Goal: Information Seeking & Learning: Learn about a topic

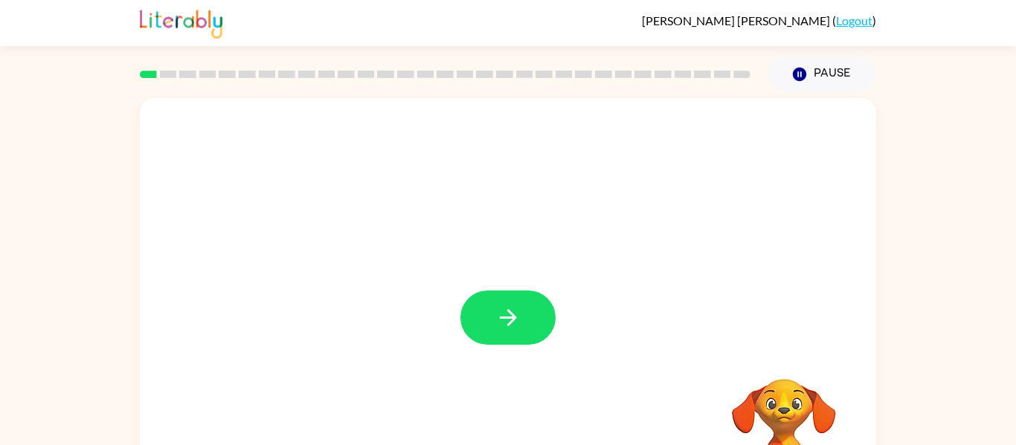
click at [491, 276] on div at bounding box center [508, 310] width 736 height 425
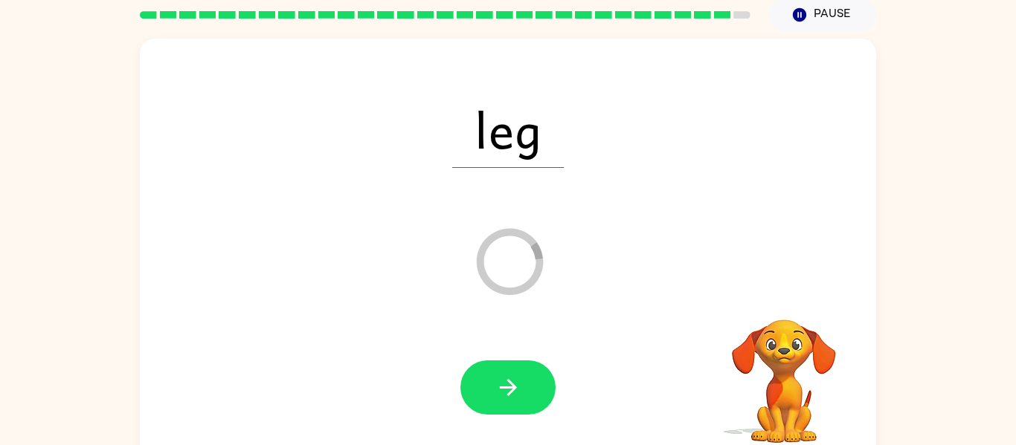
scroll to position [46, 0]
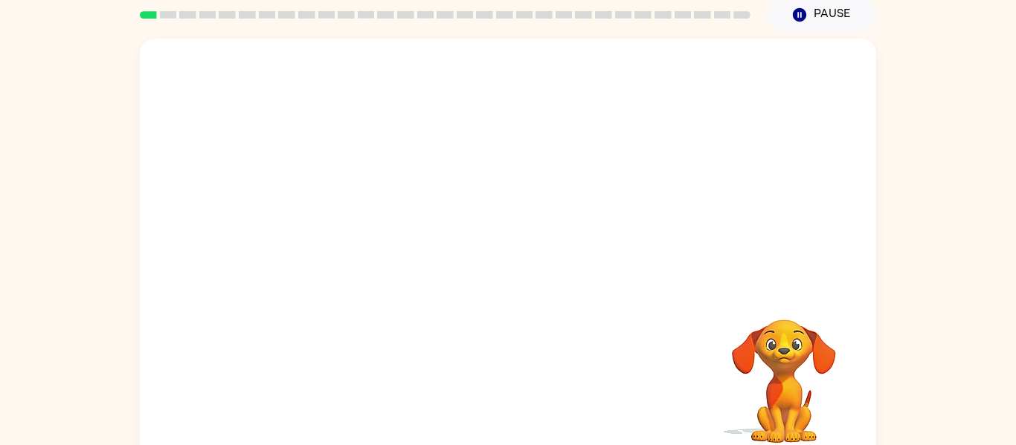
scroll to position [77, 0]
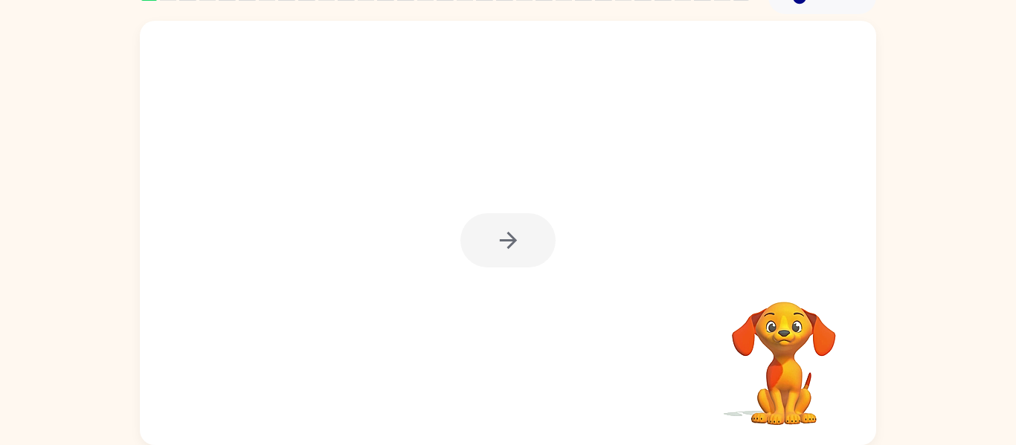
click at [462, 196] on div at bounding box center [508, 233] width 736 height 425
click at [513, 236] on div at bounding box center [507, 240] width 95 height 54
click at [514, 236] on div at bounding box center [507, 240] width 95 height 54
click at [521, 228] on button "button" at bounding box center [507, 240] width 95 height 54
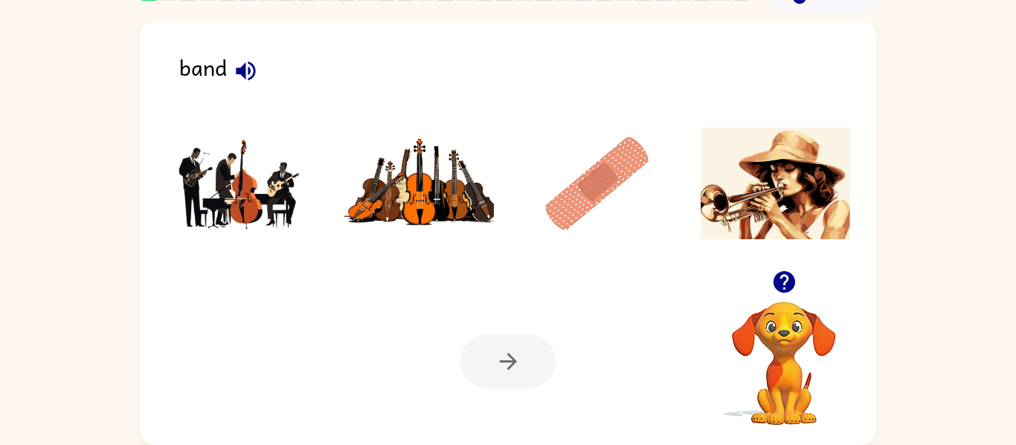
click at [240, 74] on icon "button" at bounding box center [246, 71] width 26 height 26
click at [248, 67] on icon "button" at bounding box center [245, 70] width 19 height 19
click at [201, 173] on img at bounding box center [241, 184] width 150 height 112
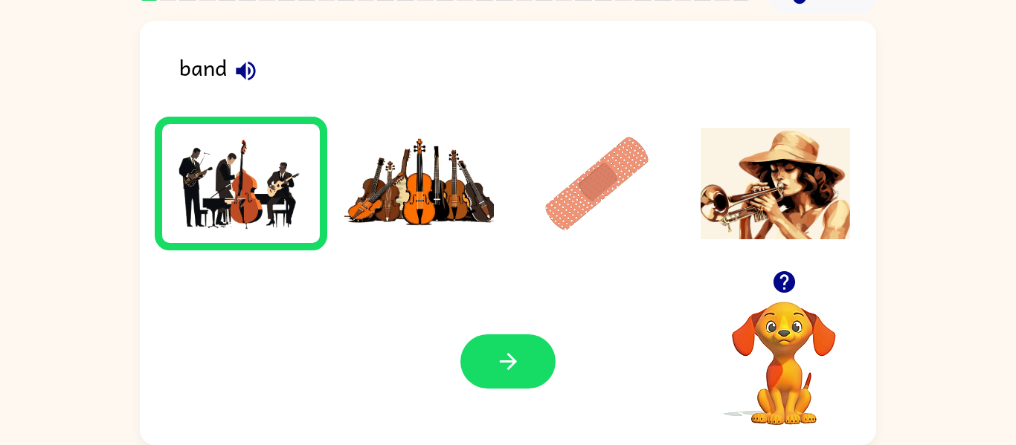
click at [453, 355] on div "Your browser must support playing .mp4 files to use Literably. Please try using…" at bounding box center [508, 361] width 736 height 167
click at [483, 357] on button "button" at bounding box center [507, 362] width 95 height 54
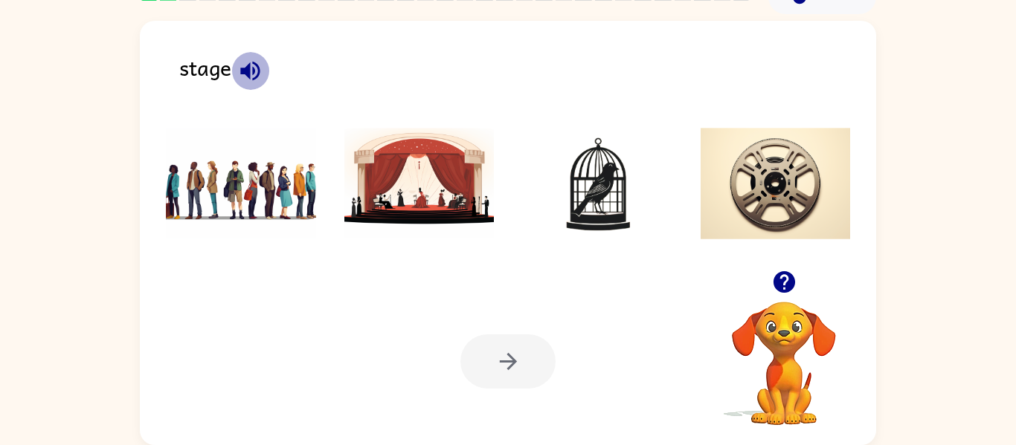
click at [254, 72] on icon "button" at bounding box center [249, 70] width 19 height 19
click at [426, 164] on img at bounding box center [419, 184] width 150 height 112
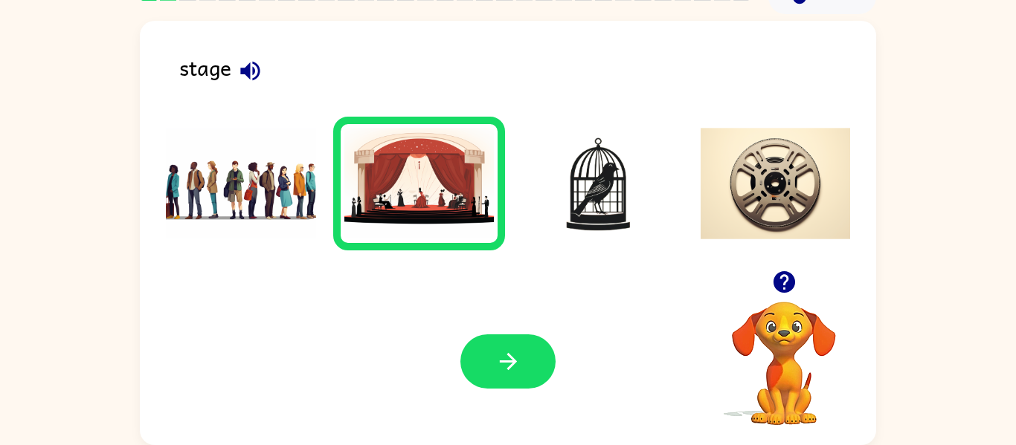
click at [470, 338] on div at bounding box center [507, 362] width 95 height 54
click at [488, 349] on button "button" at bounding box center [507, 362] width 95 height 54
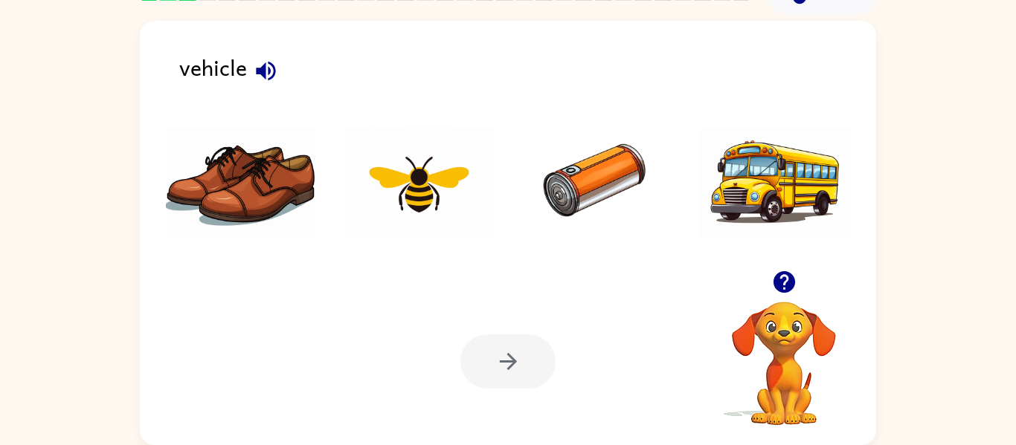
click at [262, 71] on icon "button" at bounding box center [265, 70] width 19 height 19
click at [598, 172] on img at bounding box center [597, 184] width 150 height 112
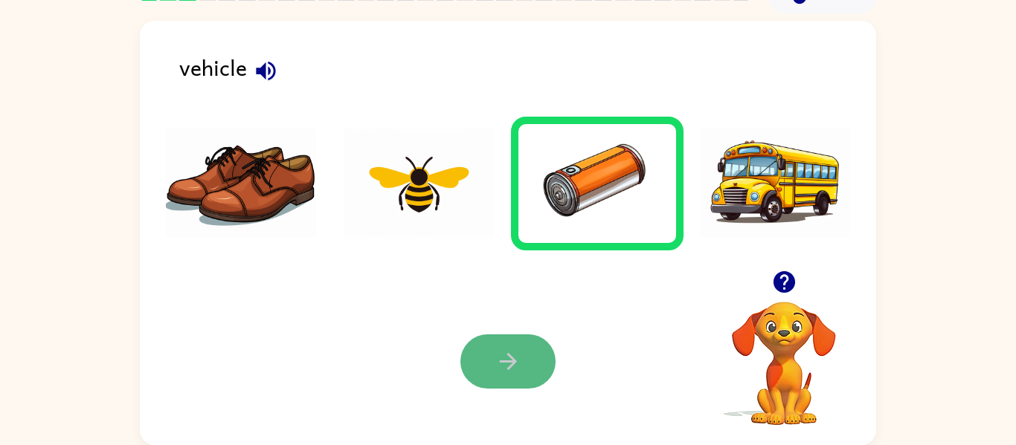
click at [526, 344] on button "button" at bounding box center [507, 362] width 95 height 54
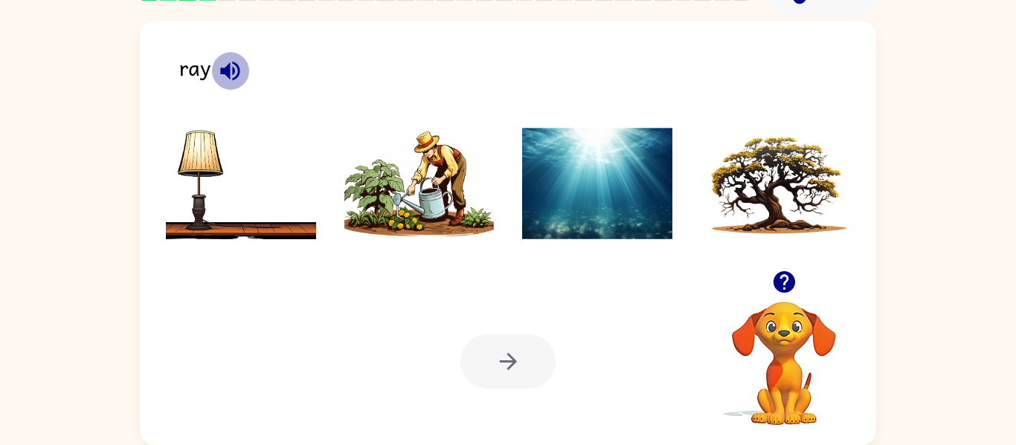
click at [234, 69] on icon "button" at bounding box center [229, 70] width 19 height 19
click at [234, 69] on icon "button" at bounding box center [230, 71] width 26 height 26
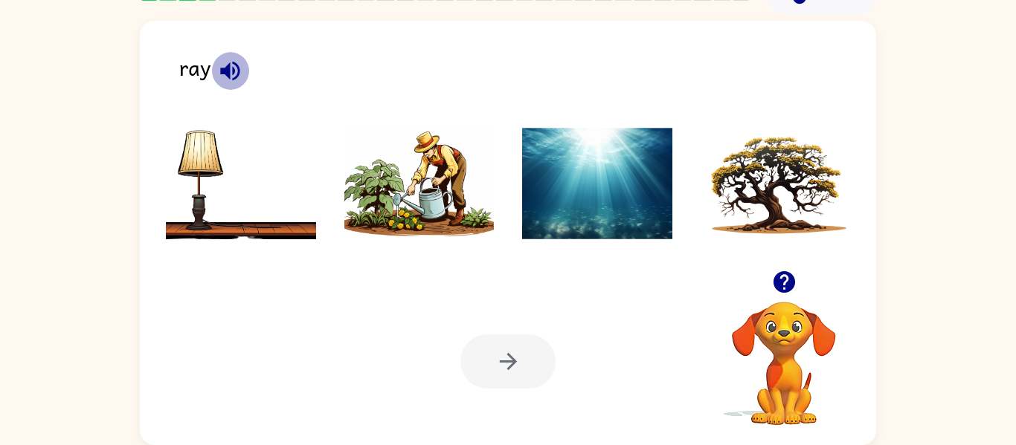
click at [234, 69] on icon "button" at bounding box center [230, 71] width 26 height 26
click at [221, 76] on icon "button" at bounding box center [230, 71] width 26 height 26
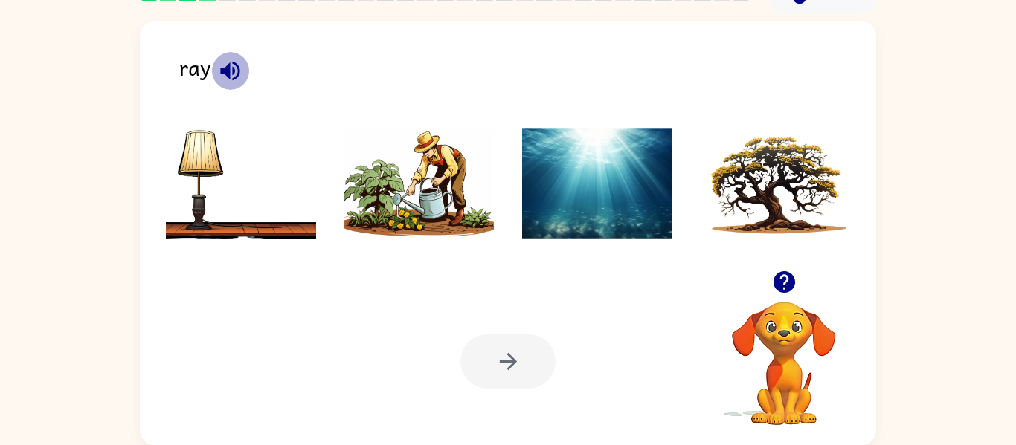
click at [220, 77] on icon "button" at bounding box center [230, 71] width 26 height 26
click at [441, 171] on img at bounding box center [419, 184] width 150 height 112
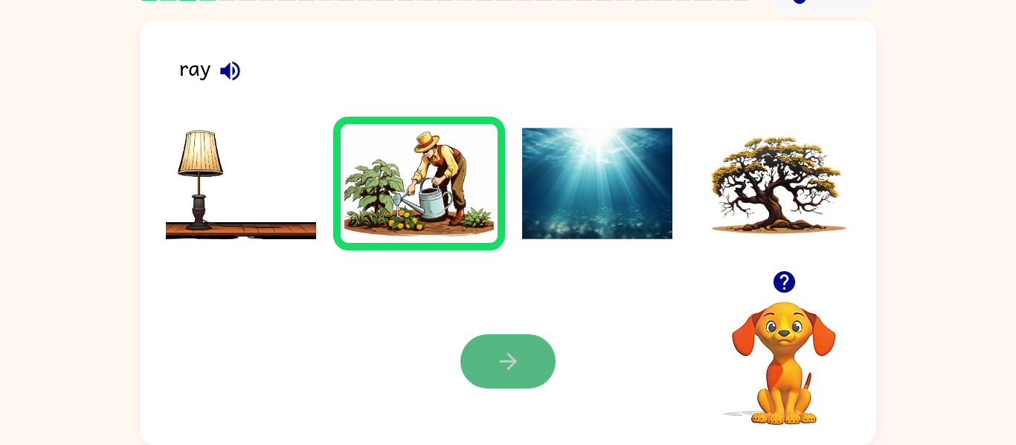
click at [526, 382] on button "button" at bounding box center [507, 362] width 95 height 54
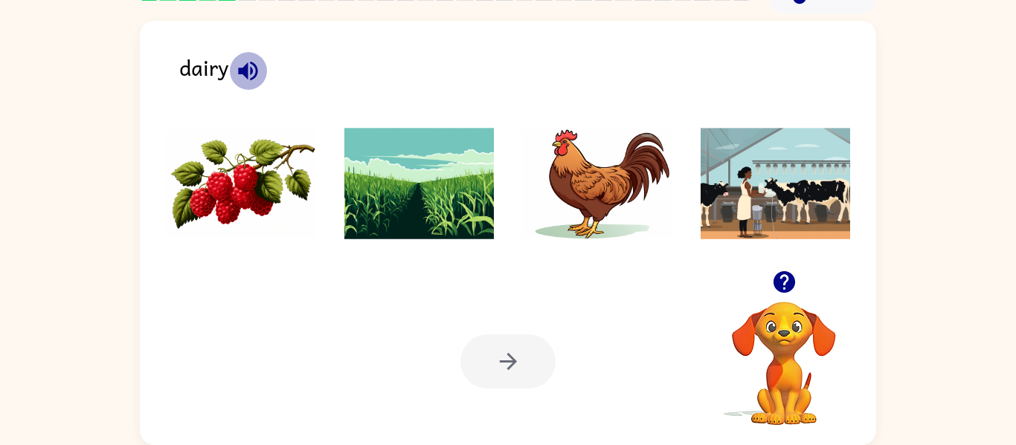
click at [251, 72] on icon "button" at bounding box center [247, 70] width 19 height 19
click at [236, 177] on img at bounding box center [241, 184] width 150 height 112
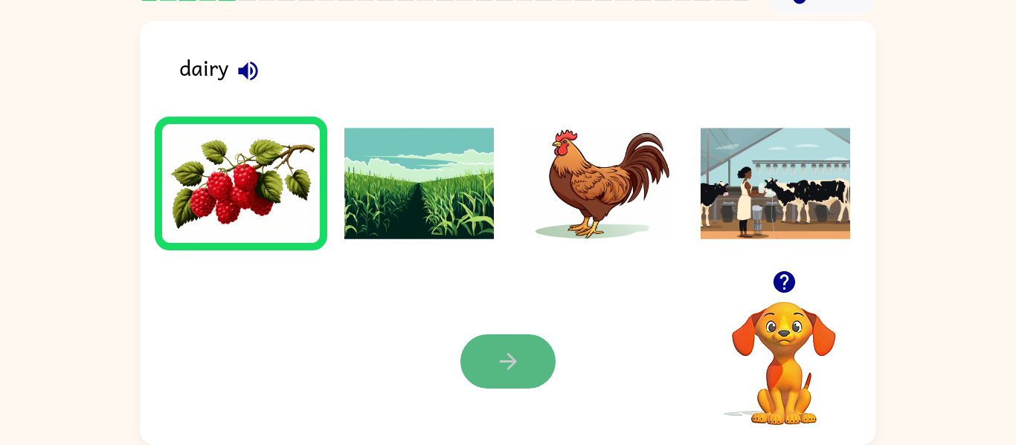
click at [506, 345] on button "button" at bounding box center [507, 362] width 95 height 54
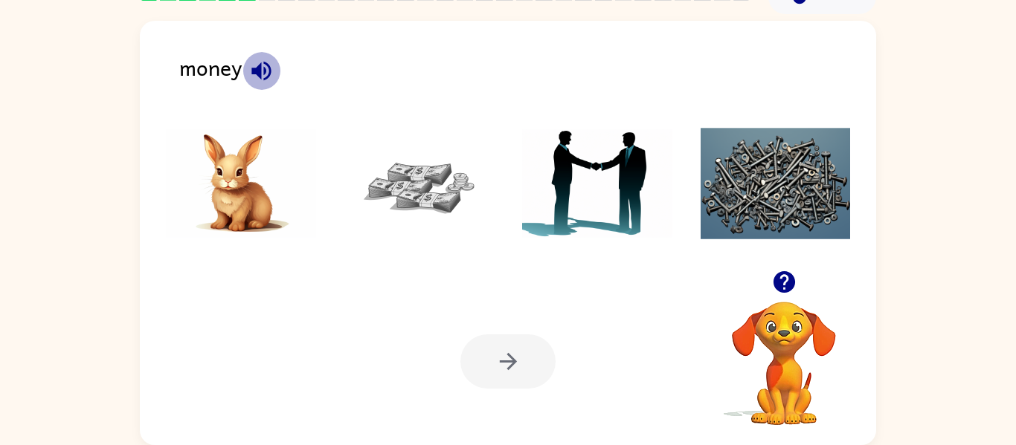
click at [253, 77] on icon "button" at bounding box center [261, 71] width 26 height 26
click at [387, 193] on img at bounding box center [419, 184] width 150 height 112
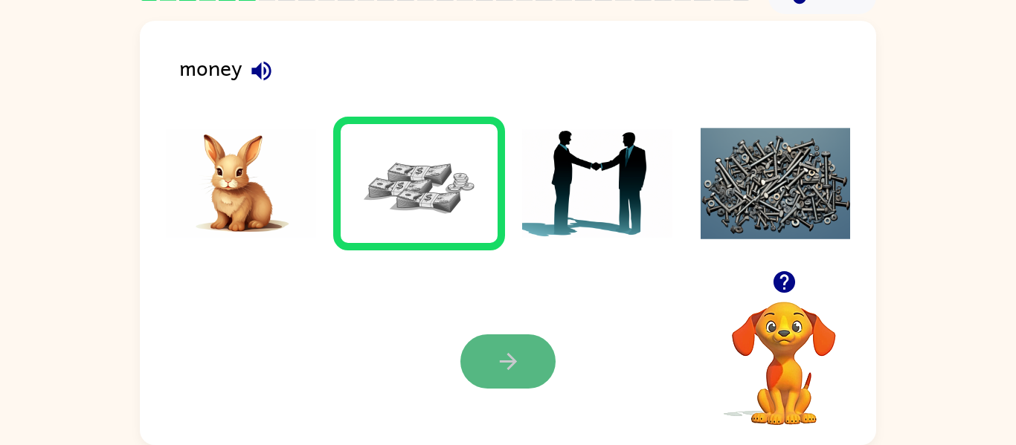
click at [509, 367] on icon "button" at bounding box center [507, 361] width 17 height 17
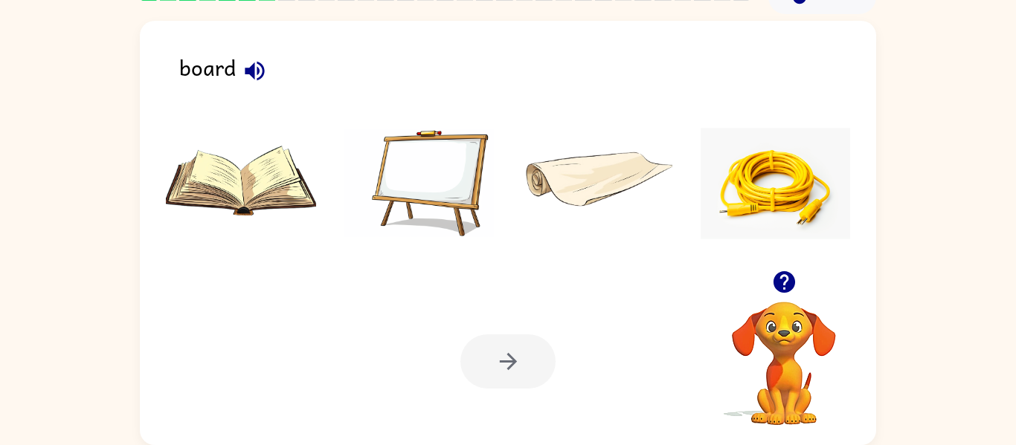
click at [246, 61] on icon "button" at bounding box center [255, 71] width 26 height 26
click at [256, 73] on icon "button" at bounding box center [255, 71] width 26 height 26
click at [258, 75] on icon "button" at bounding box center [255, 71] width 26 height 26
click at [257, 71] on icon "button" at bounding box center [254, 70] width 19 height 19
click at [258, 71] on icon "button" at bounding box center [254, 70] width 19 height 19
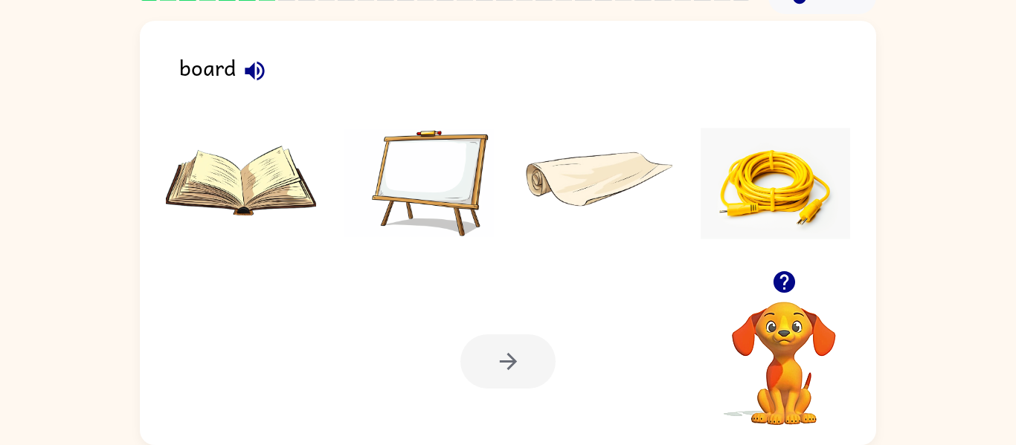
click at [526, 175] on img at bounding box center [597, 184] width 150 height 112
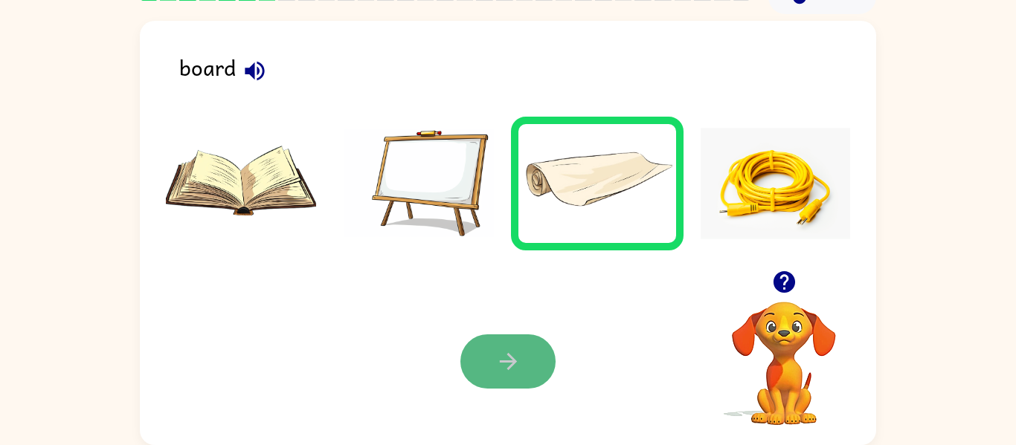
click at [505, 335] on button "button" at bounding box center [507, 362] width 95 height 54
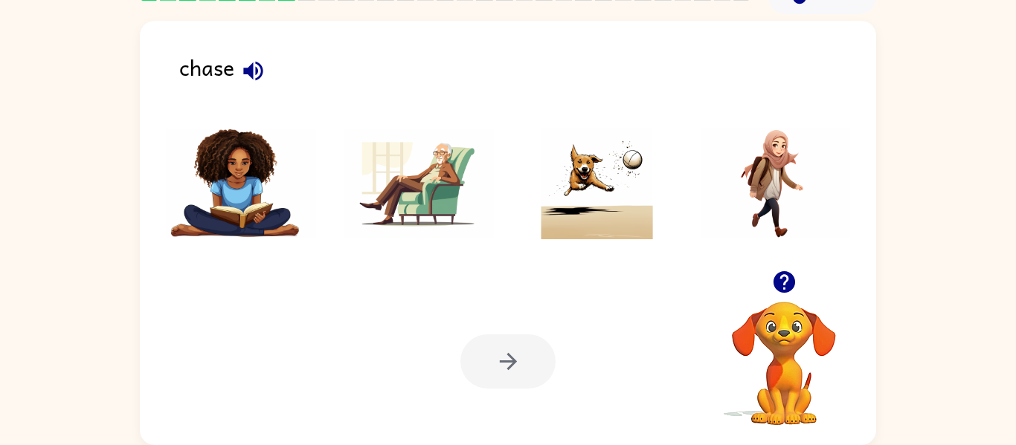
click at [250, 77] on icon "button" at bounding box center [253, 71] width 26 height 26
click at [601, 175] on img at bounding box center [597, 184] width 150 height 112
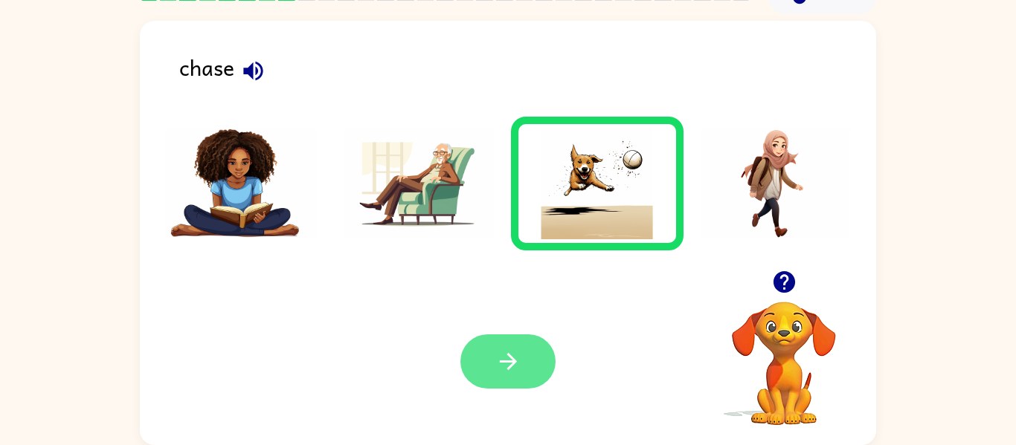
click at [529, 358] on button "button" at bounding box center [507, 362] width 95 height 54
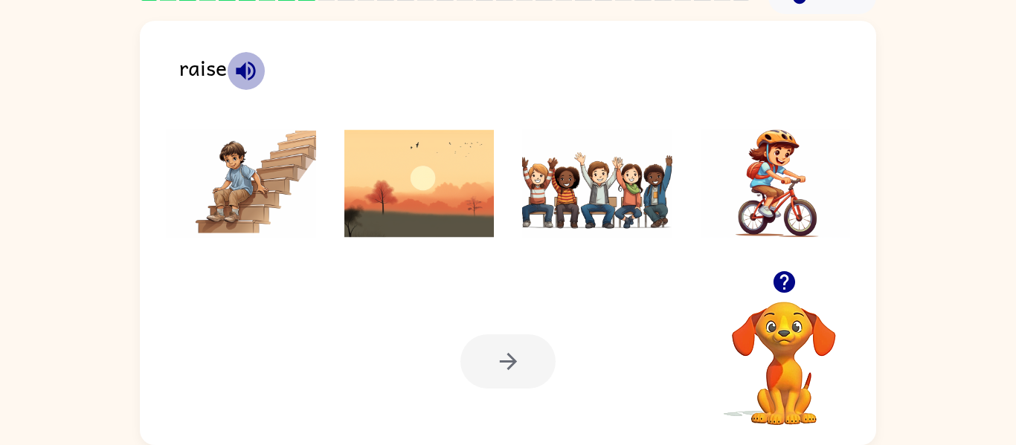
click at [245, 69] on icon "button" at bounding box center [245, 70] width 19 height 19
click at [574, 180] on img at bounding box center [597, 184] width 150 height 112
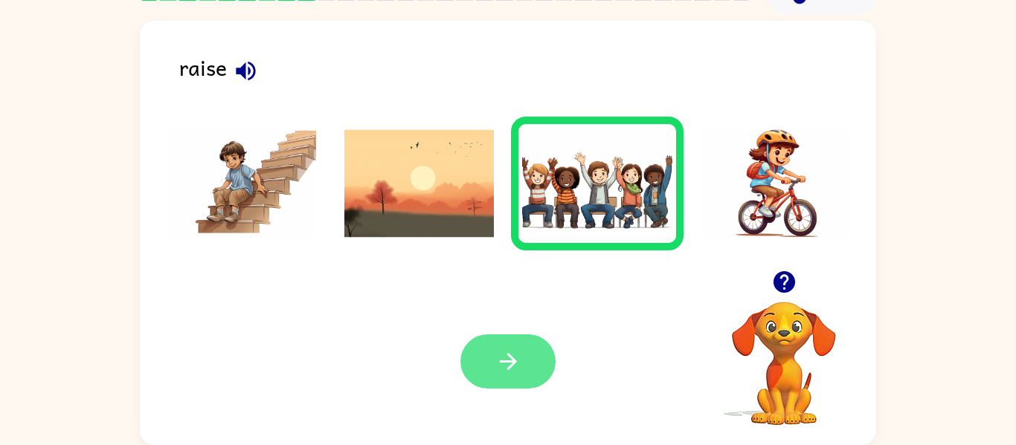
click at [501, 361] on icon "button" at bounding box center [507, 361] width 17 height 17
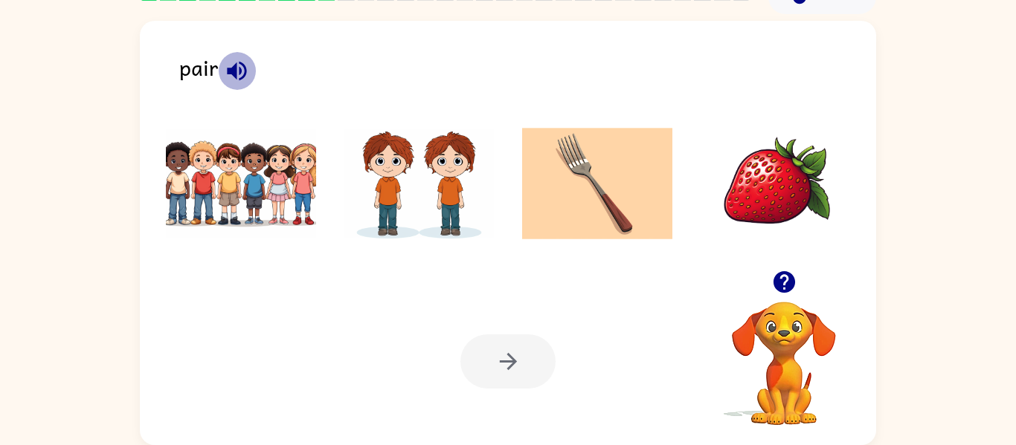
click at [233, 66] on icon "button" at bounding box center [236, 70] width 19 height 19
click at [232, 71] on icon "button" at bounding box center [236, 70] width 19 height 19
click at [233, 73] on icon "button" at bounding box center [236, 70] width 19 height 19
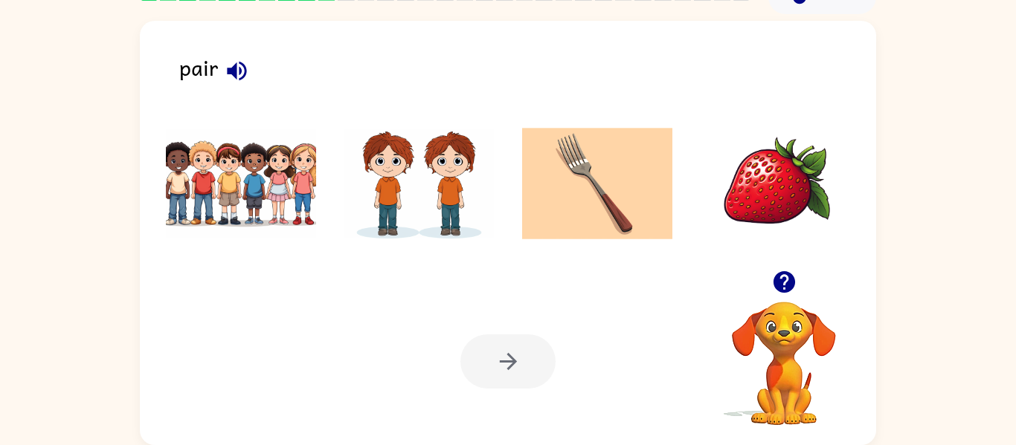
click at [347, 169] on img at bounding box center [419, 184] width 150 height 112
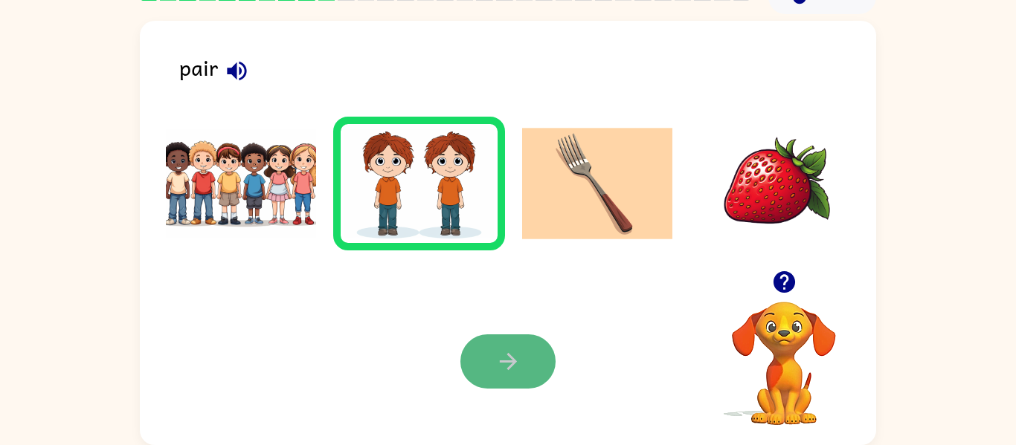
click at [516, 388] on button "button" at bounding box center [507, 362] width 95 height 54
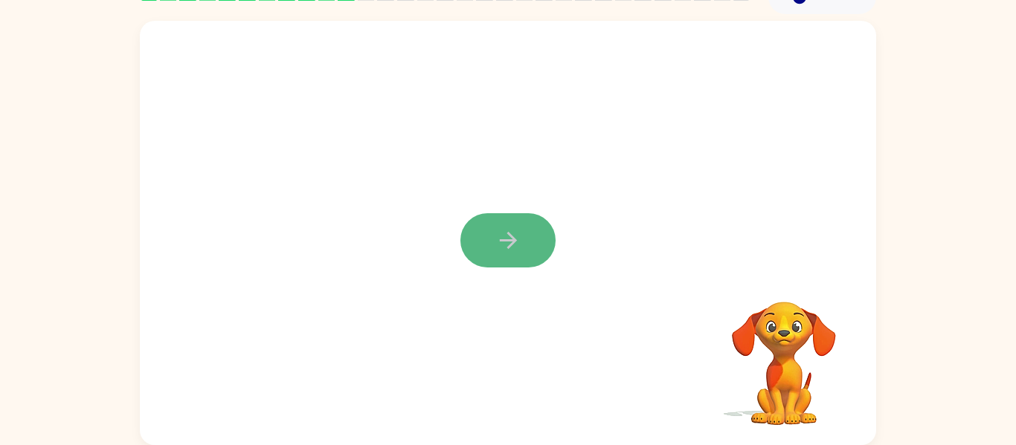
click at [483, 222] on button "button" at bounding box center [507, 240] width 95 height 54
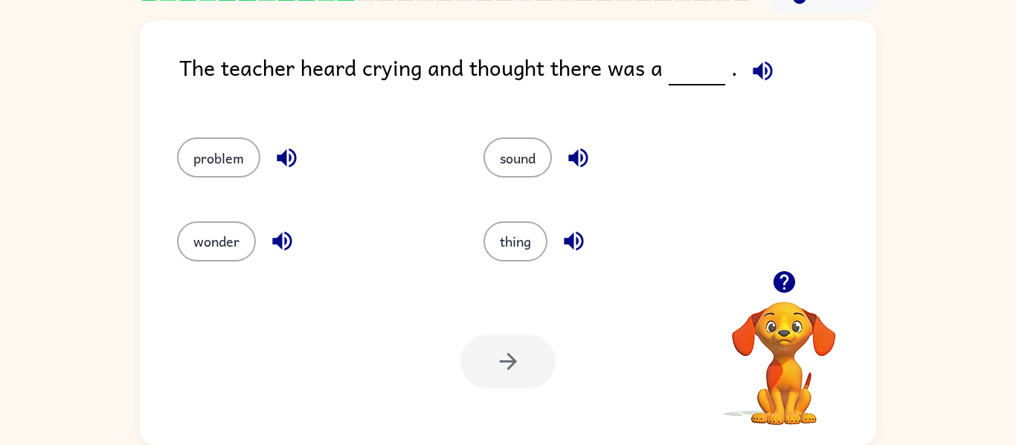
click at [486, 207] on div "thing" at bounding box center [608, 234] width 306 height 83
click at [504, 159] on button "sound" at bounding box center [517, 158] width 68 height 40
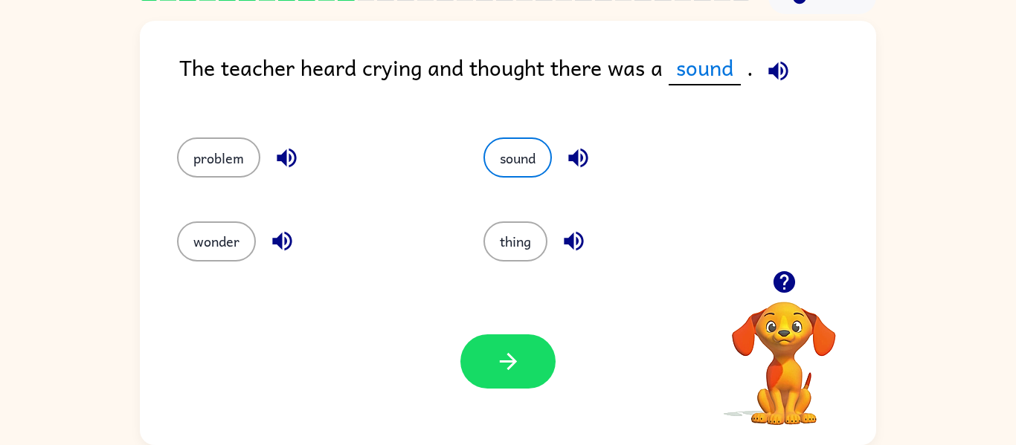
click at [520, 329] on div "Your browser must support playing .mp4 files to use Literably. Please try using…" at bounding box center [508, 361] width 736 height 167
click at [507, 355] on icon "button" at bounding box center [508, 362] width 26 height 26
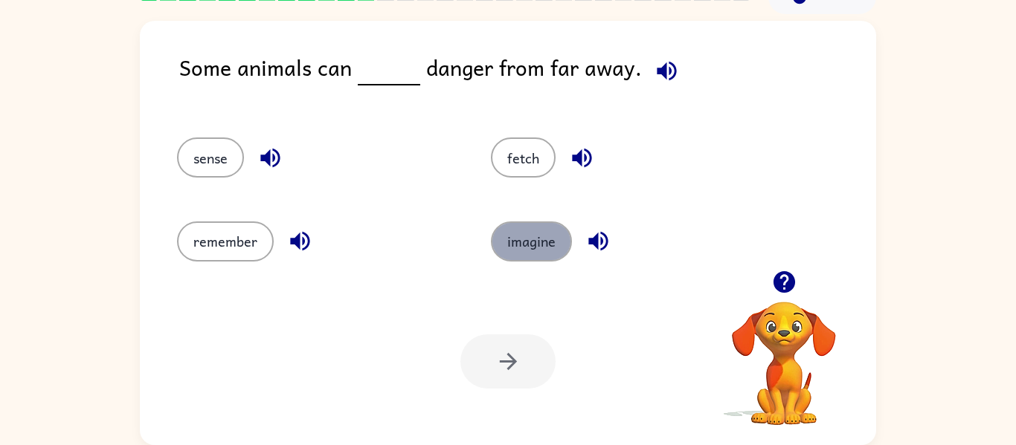
click at [520, 254] on button "imagine" at bounding box center [531, 242] width 81 height 40
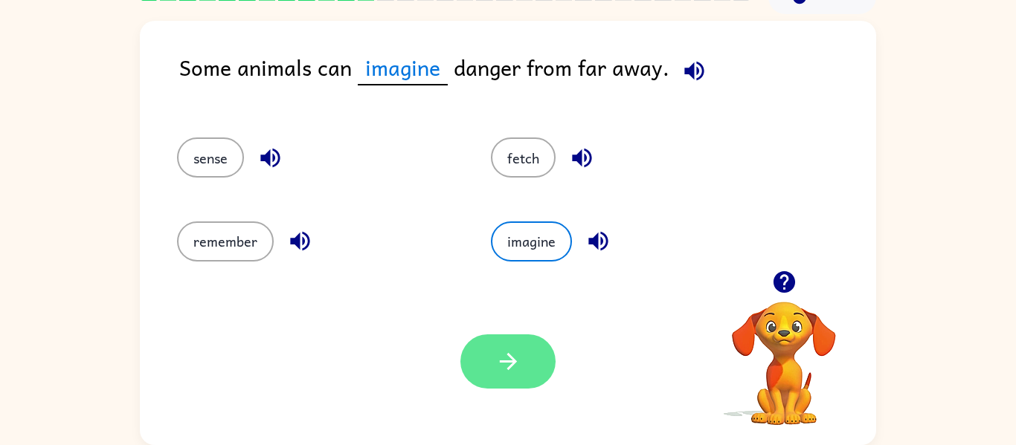
click at [526, 347] on button "button" at bounding box center [507, 362] width 95 height 54
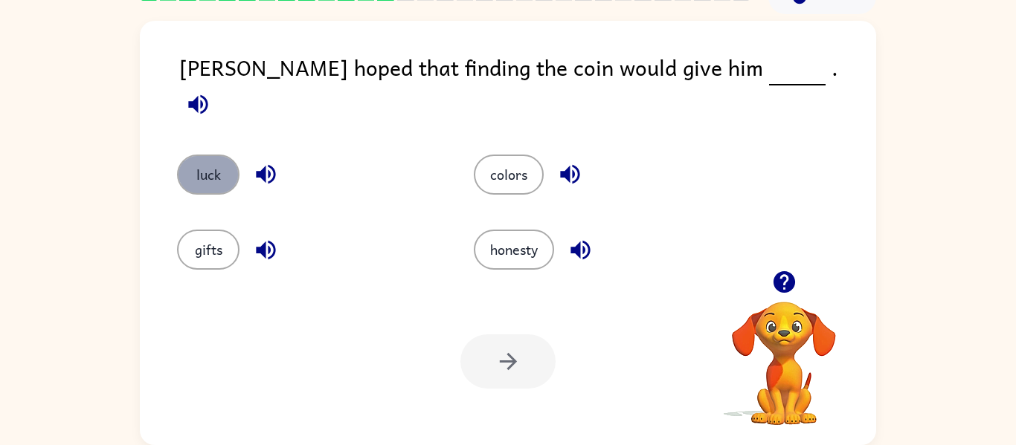
click at [223, 155] on button "luck" at bounding box center [208, 175] width 62 height 40
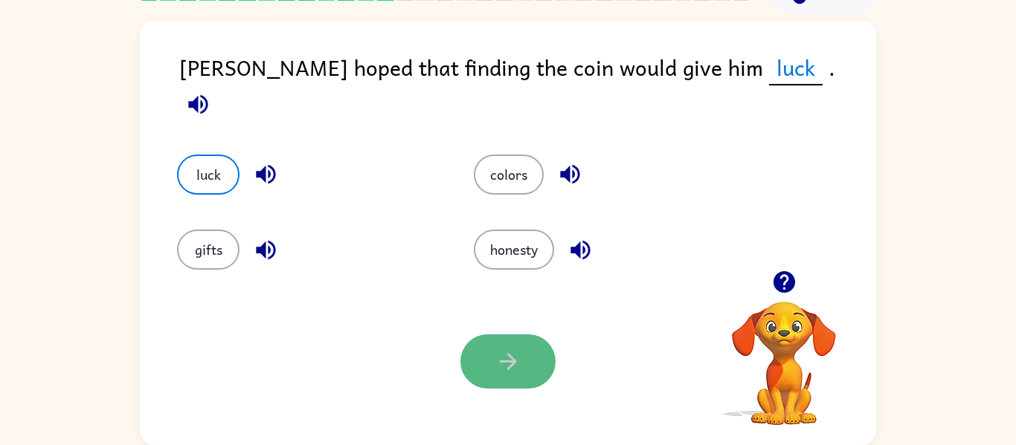
click at [523, 373] on button "button" at bounding box center [507, 362] width 95 height 54
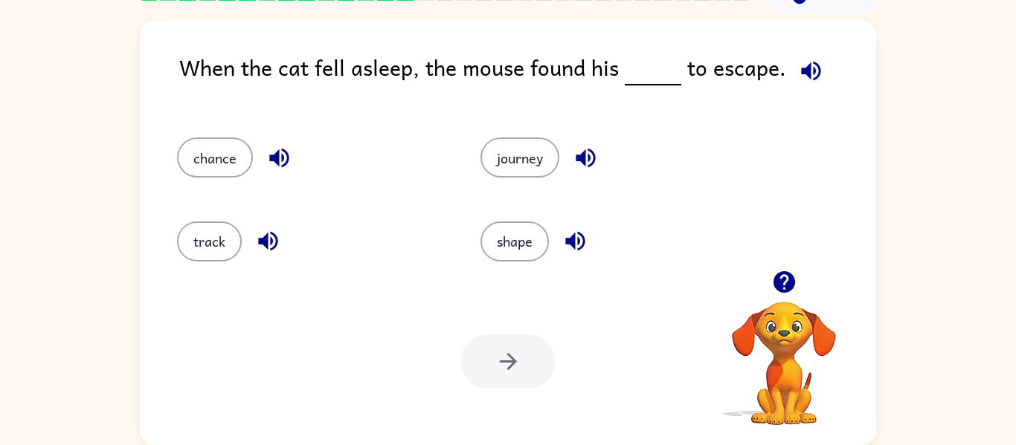
click at [539, 196] on div "shape" at bounding box center [603, 234] width 303 height 83
click at [511, 141] on button "journey" at bounding box center [519, 158] width 79 height 40
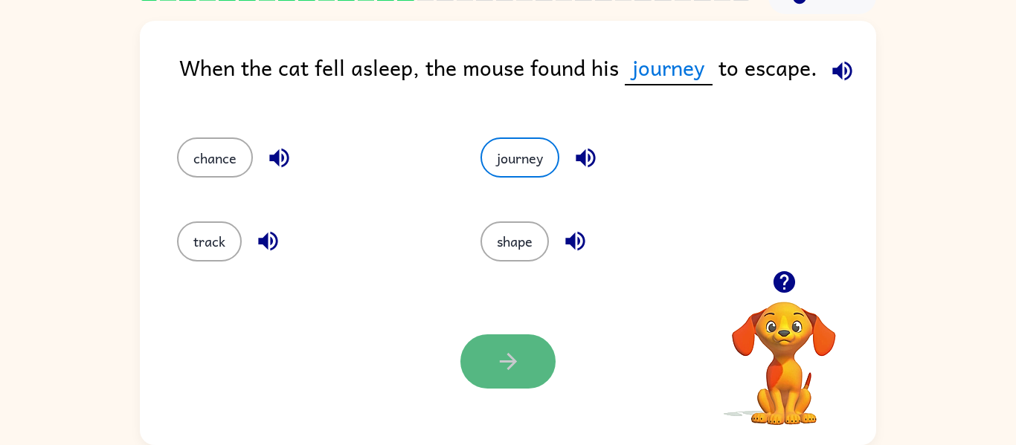
click at [513, 370] on icon "button" at bounding box center [508, 362] width 26 height 26
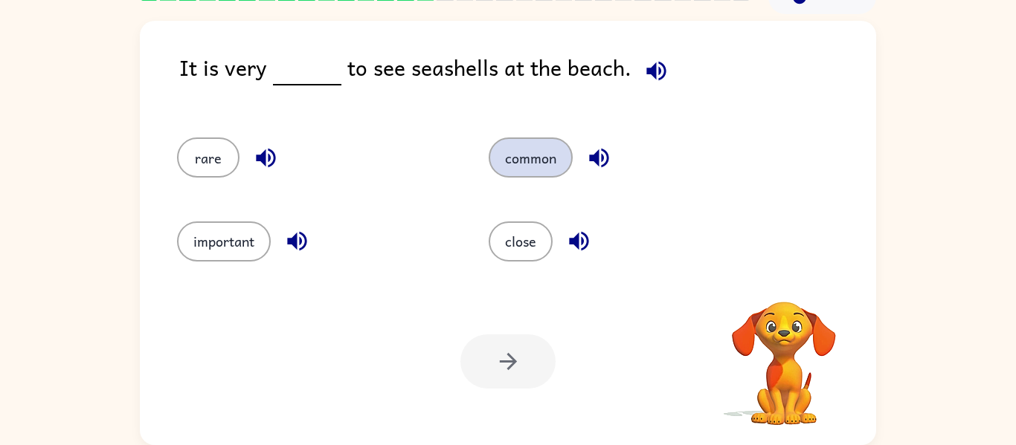
click at [542, 152] on button "common" at bounding box center [530, 158] width 84 height 40
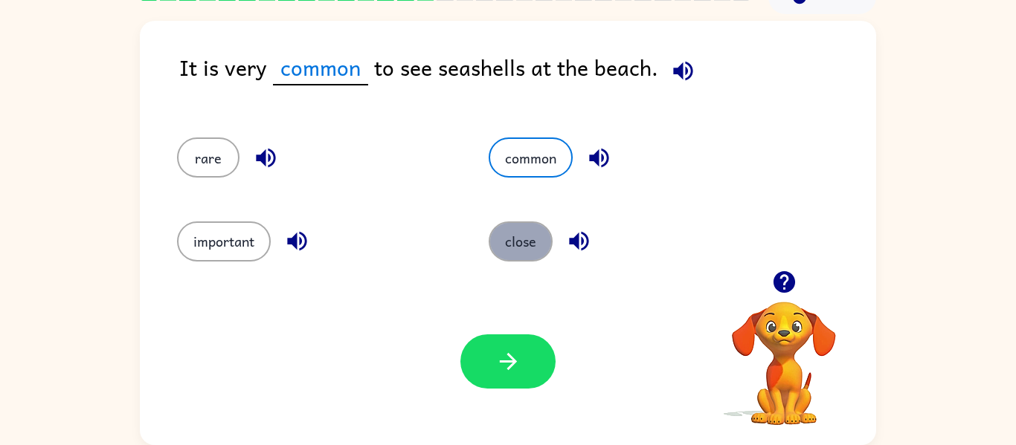
click at [519, 244] on button "close" at bounding box center [520, 242] width 64 height 40
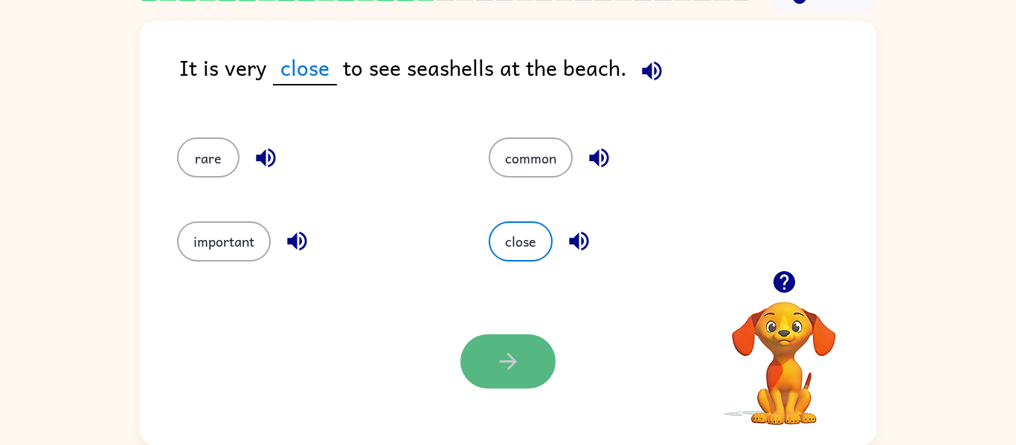
click at [524, 350] on button "button" at bounding box center [507, 362] width 95 height 54
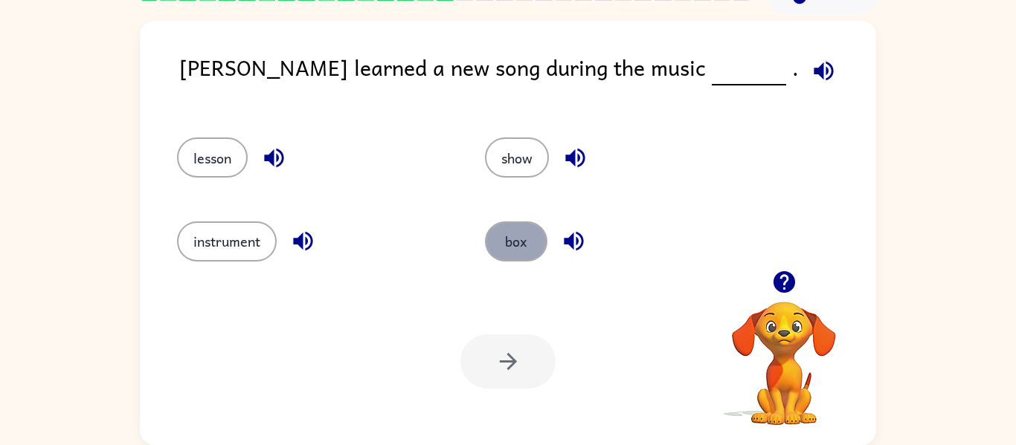
click at [507, 228] on button "box" at bounding box center [516, 242] width 62 height 40
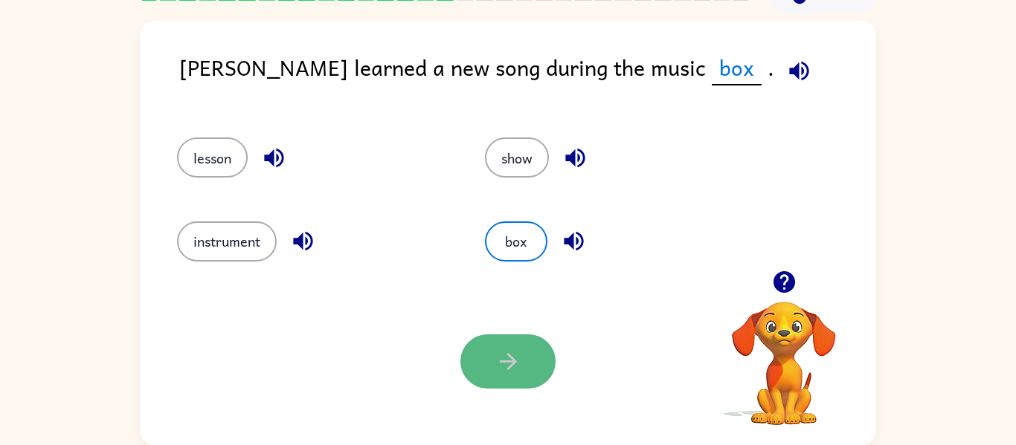
click at [527, 368] on button "button" at bounding box center [507, 362] width 95 height 54
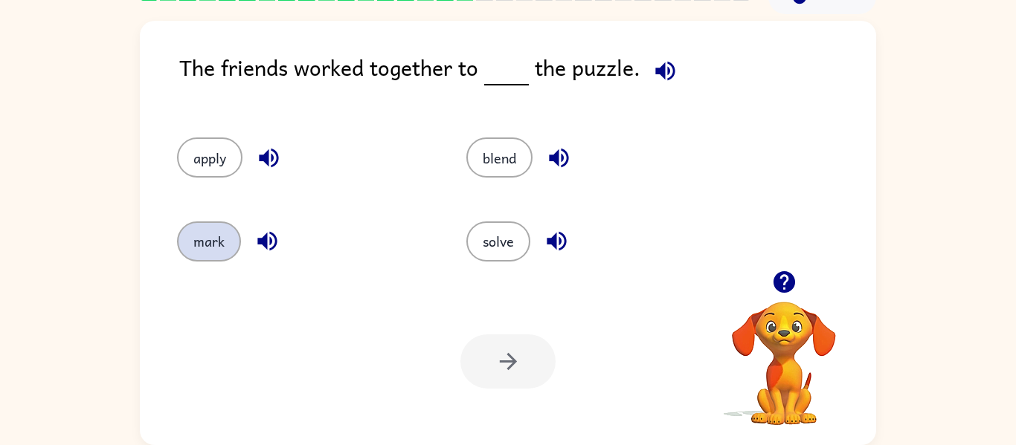
click at [209, 256] on button "mark" at bounding box center [209, 242] width 64 height 40
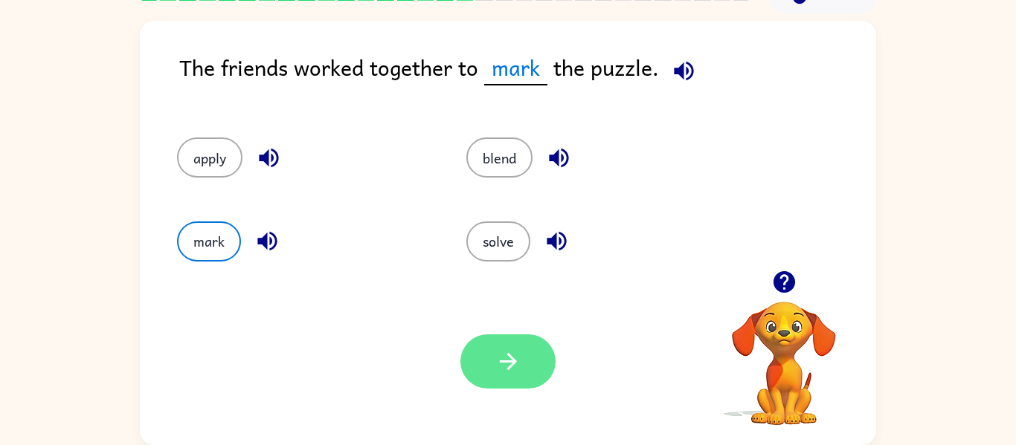
click at [468, 361] on button "button" at bounding box center [507, 362] width 95 height 54
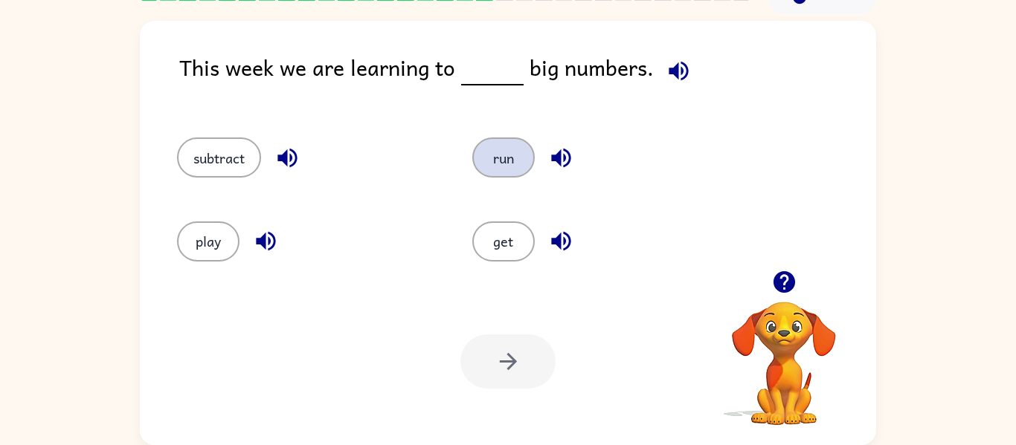
click at [512, 164] on button "run" at bounding box center [503, 158] width 62 height 40
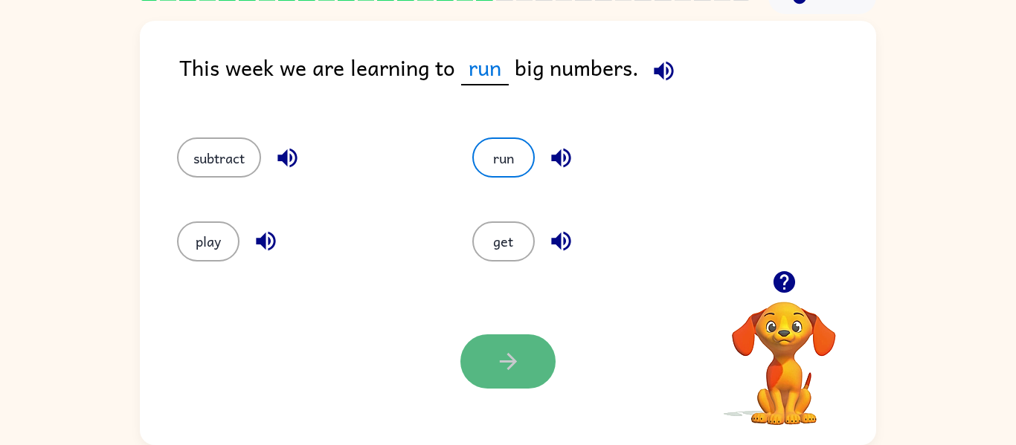
click at [514, 377] on button "button" at bounding box center [507, 362] width 95 height 54
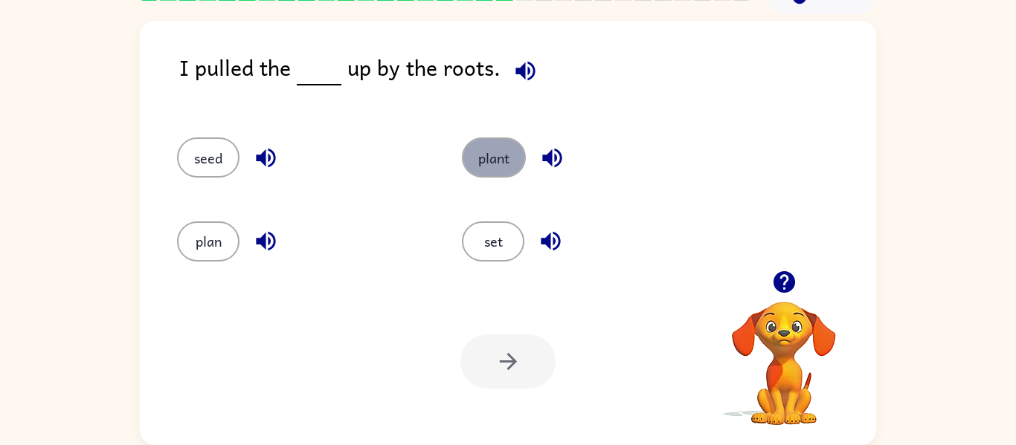
click at [498, 156] on button "plant" at bounding box center [494, 158] width 64 height 40
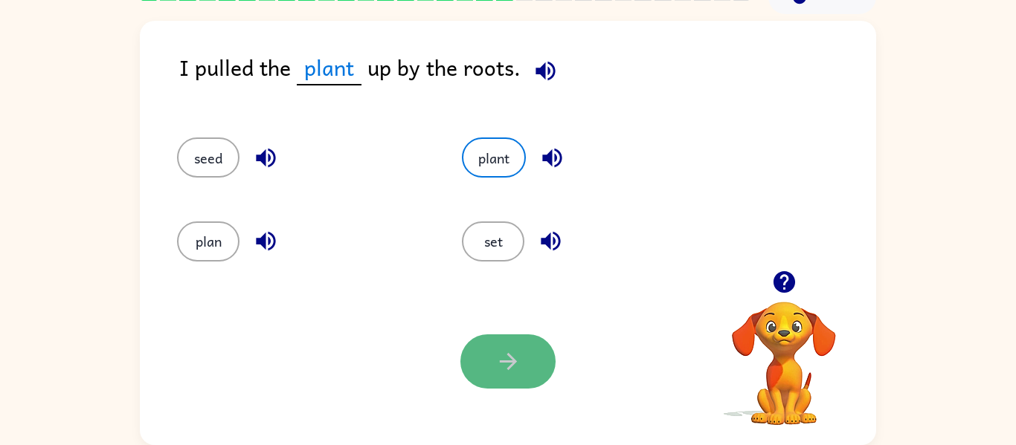
click at [513, 344] on button "button" at bounding box center [507, 362] width 95 height 54
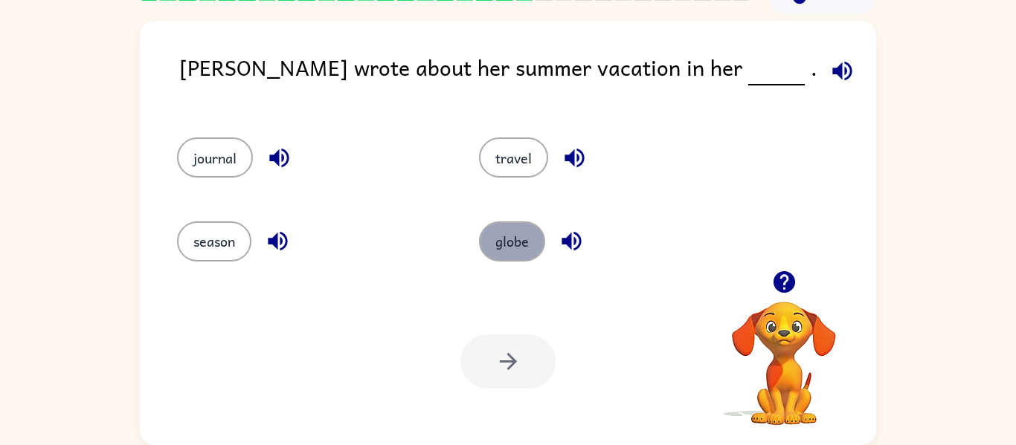
click at [502, 233] on button "globe" at bounding box center [512, 242] width 66 height 40
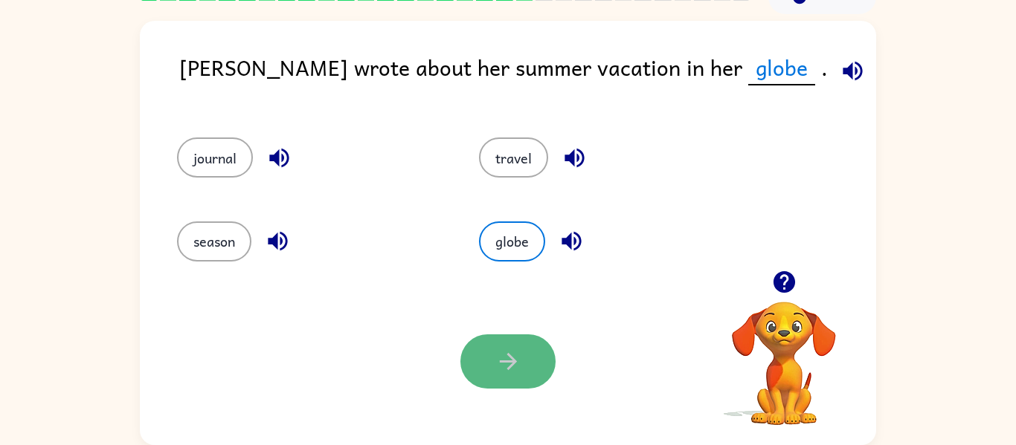
click at [492, 369] on button "button" at bounding box center [507, 362] width 95 height 54
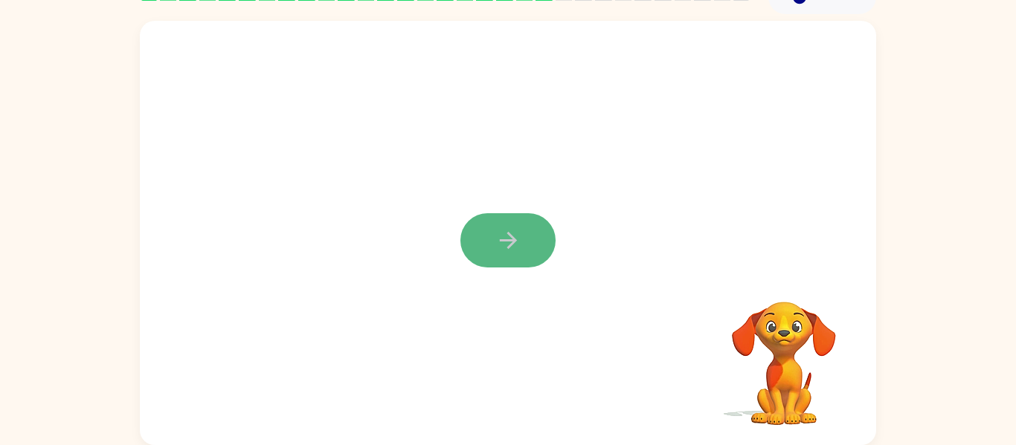
click at [492, 249] on button "button" at bounding box center [507, 240] width 95 height 54
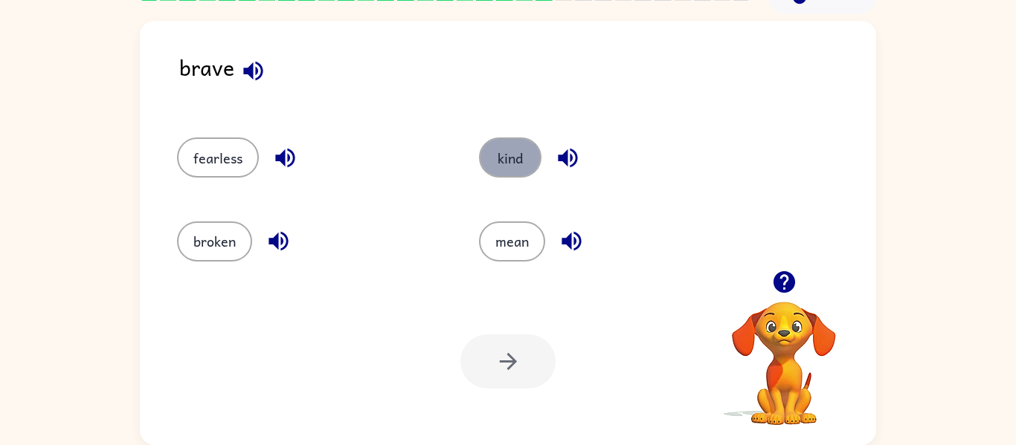
click at [514, 147] on button "kind" at bounding box center [510, 158] width 62 height 40
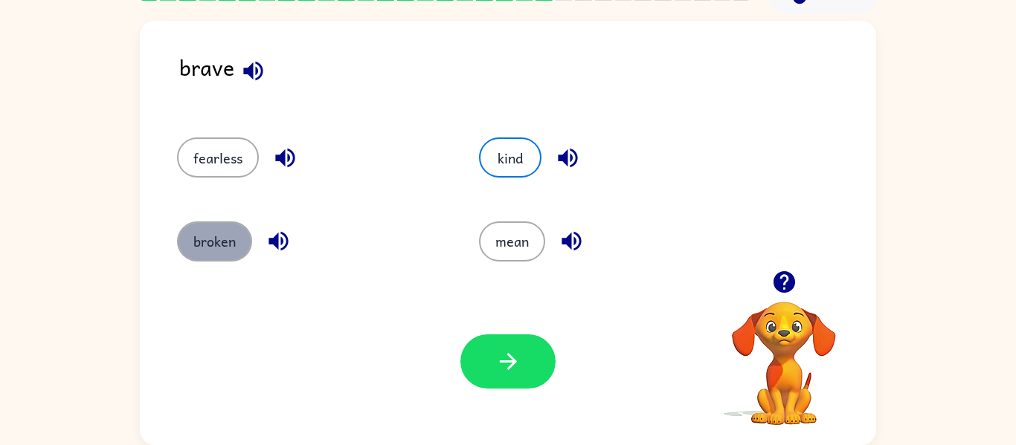
click at [216, 256] on button "broken" at bounding box center [214, 242] width 75 height 40
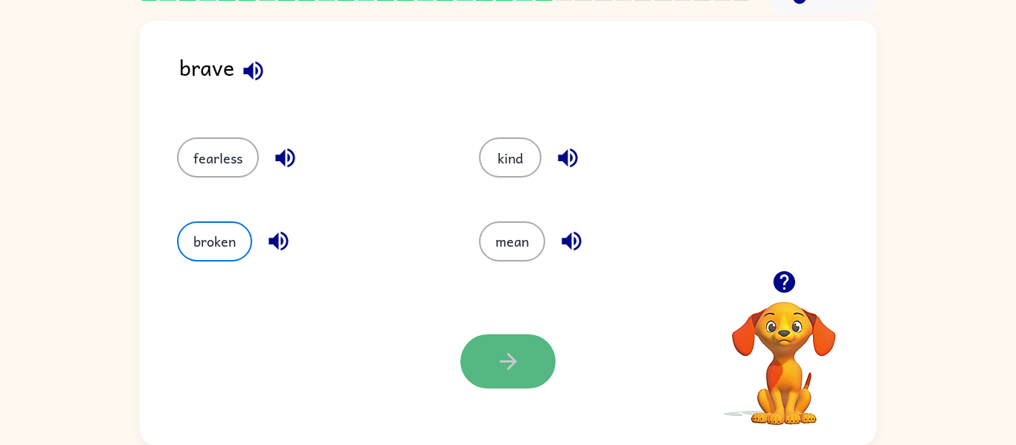
click at [504, 366] on icon "button" at bounding box center [508, 362] width 26 height 26
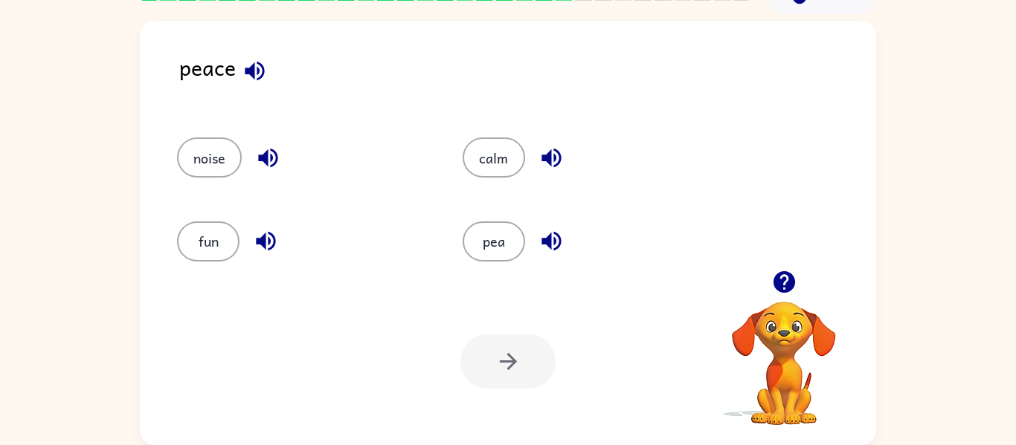
click at [442, 305] on div "Your browser must support playing .mp4 files to use Literably. Please try using…" at bounding box center [508, 361] width 736 height 167
click at [491, 245] on button "pea" at bounding box center [493, 242] width 62 height 40
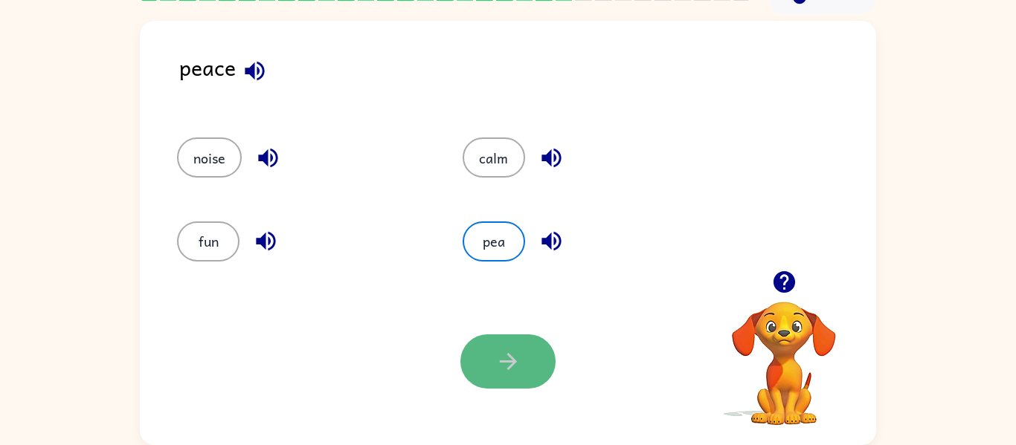
click at [497, 348] on button "button" at bounding box center [507, 362] width 95 height 54
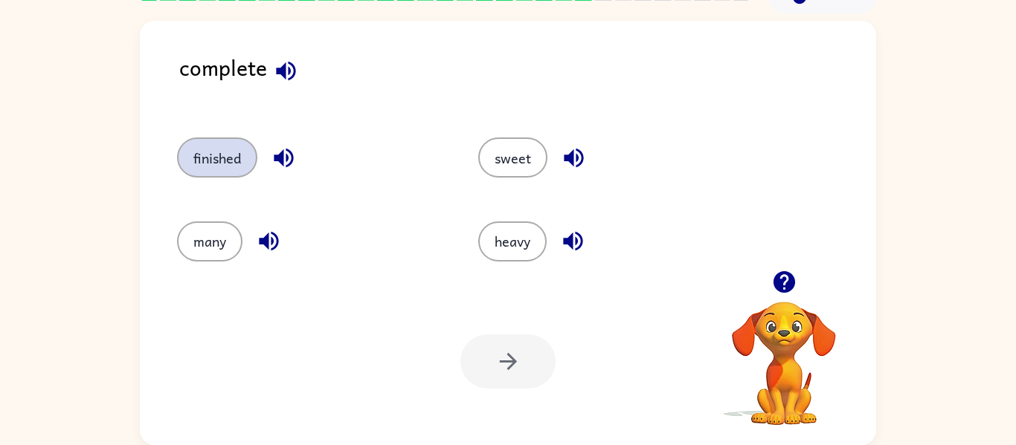
click at [201, 148] on button "finished" at bounding box center [217, 158] width 80 height 40
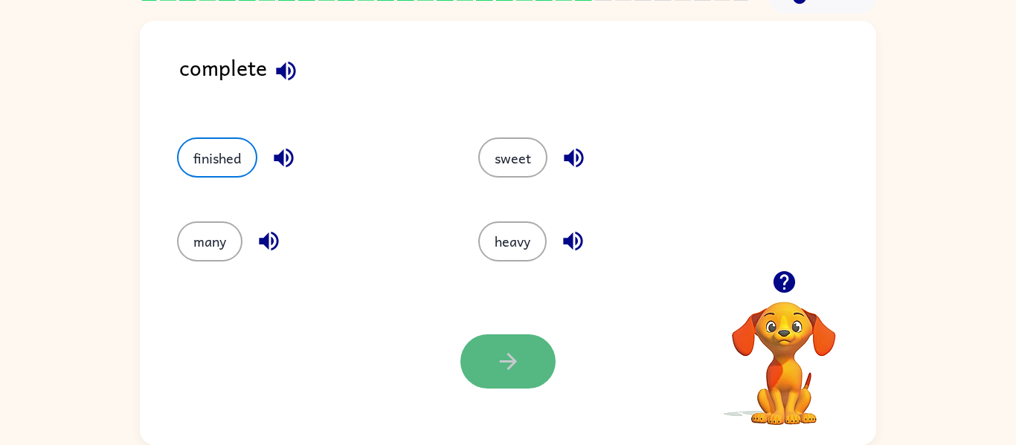
click at [517, 341] on button "button" at bounding box center [507, 362] width 95 height 54
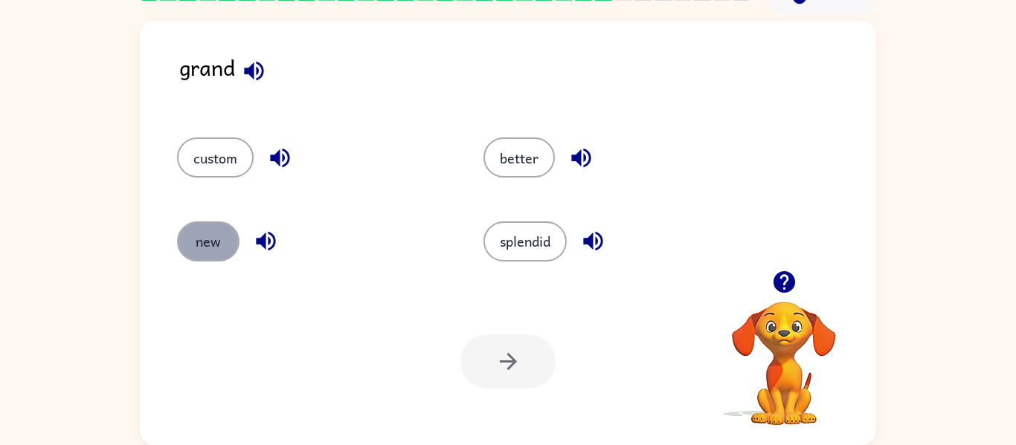
click at [206, 251] on button "new" at bounding box center [208, 242] width 62 height 40
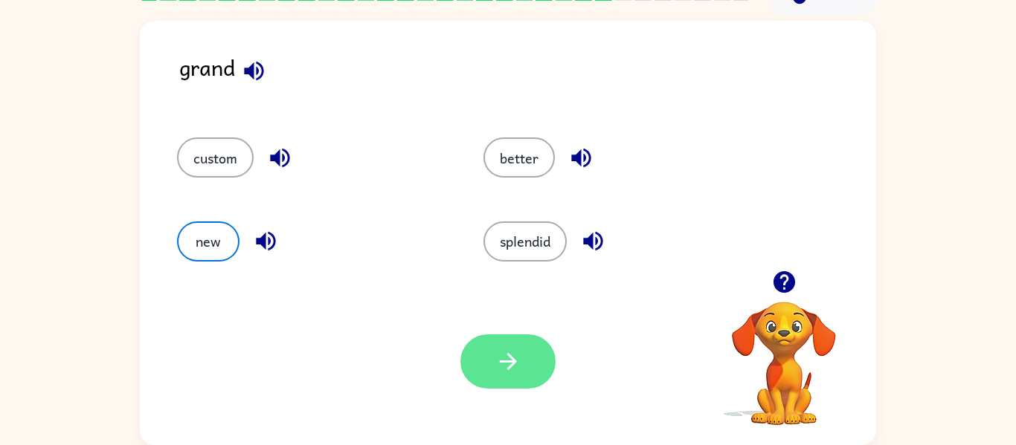
click at [501, 372] on icon "button" at bounding box center [508, 362] width 26 height 26
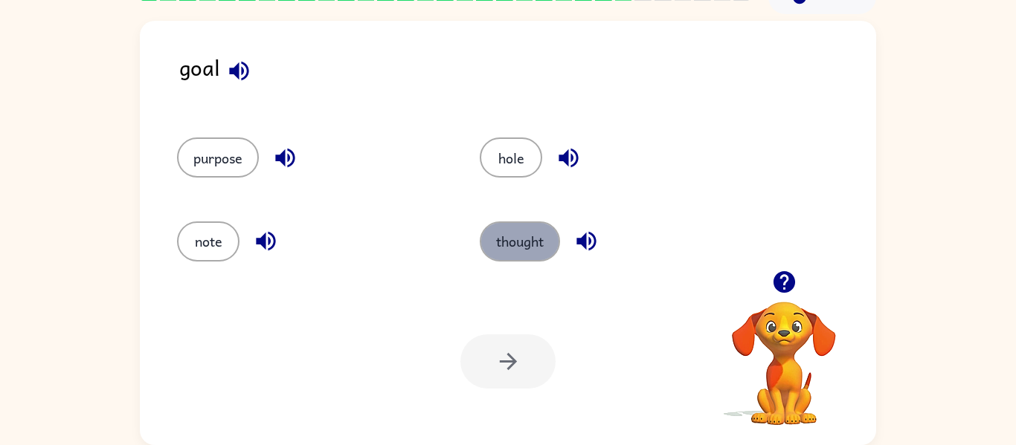
click at [504, 242] on button "thought" at bounding box center [520, 242] width 80 height 40
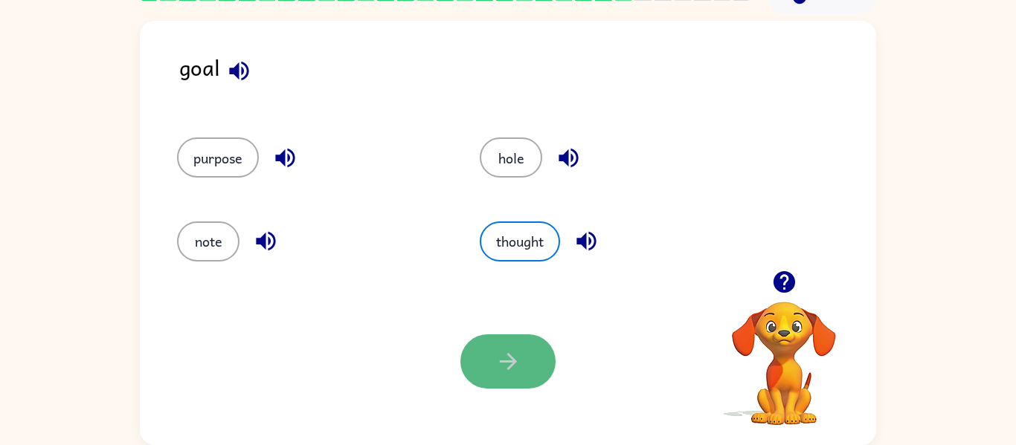
click at [494, 359] on button "button" at bounding box center [507, 362] width 95 height 54
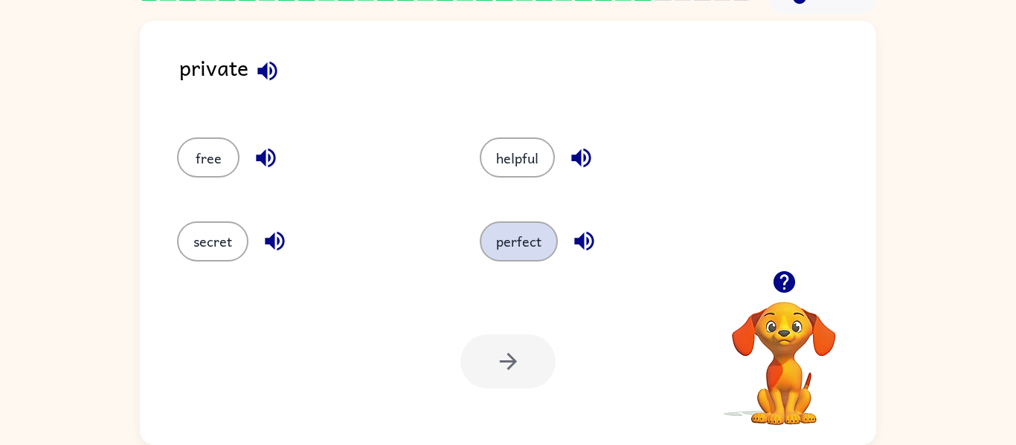
click at [497, 254] on button "perfect" at bounding box center [519, 242] width 78 height 40
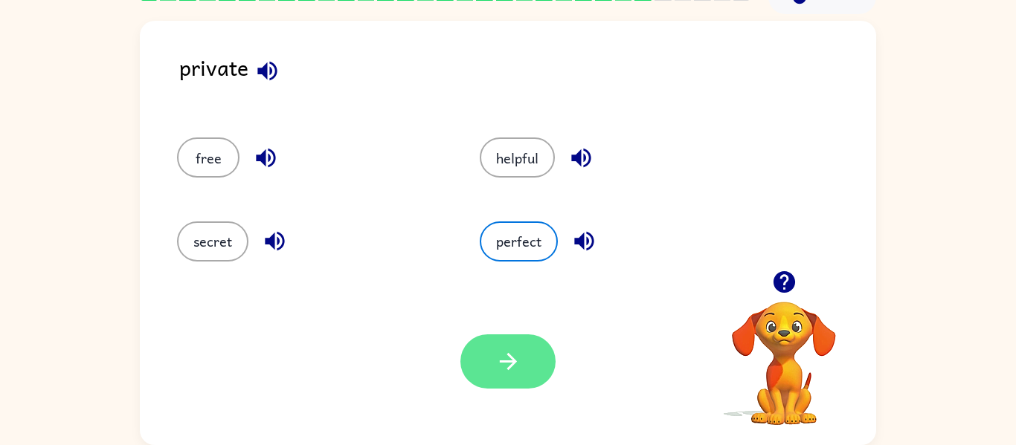
click at [518, 356] on icon "button" at bounding box center [508, 362] width 26 height 26
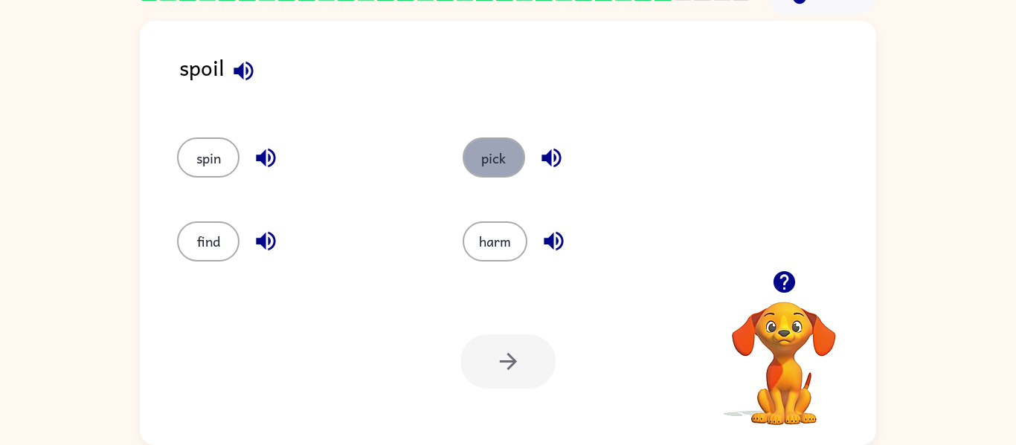
click at [477, 155] on button "pick" at bounding box center [493, 158] width 62 height 40
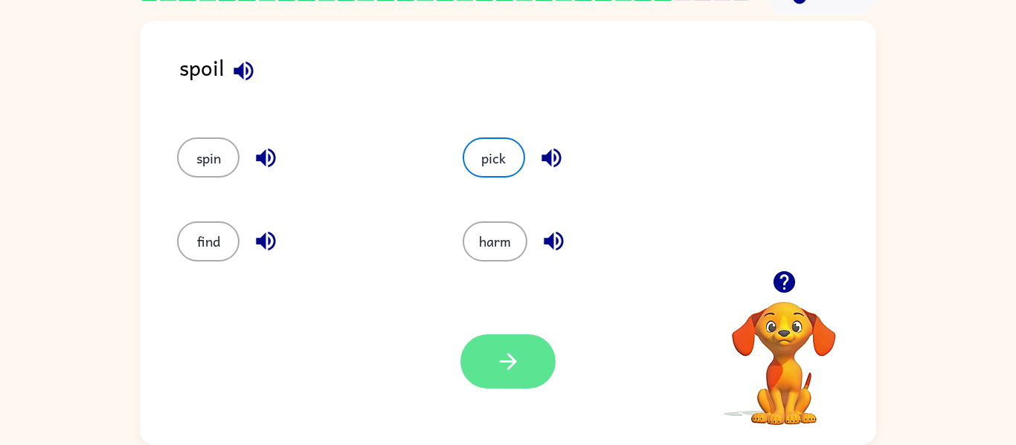
click at [517, 343] on button "button" at bounding box center [507, 362] width 95 height 54
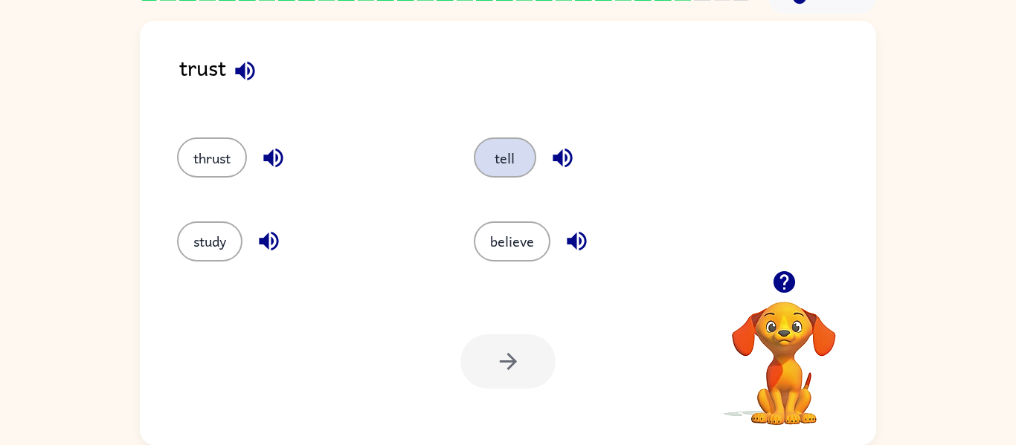
click at [500, 146] on button "tell" at bounding box center [505, 158] width 62 height 40
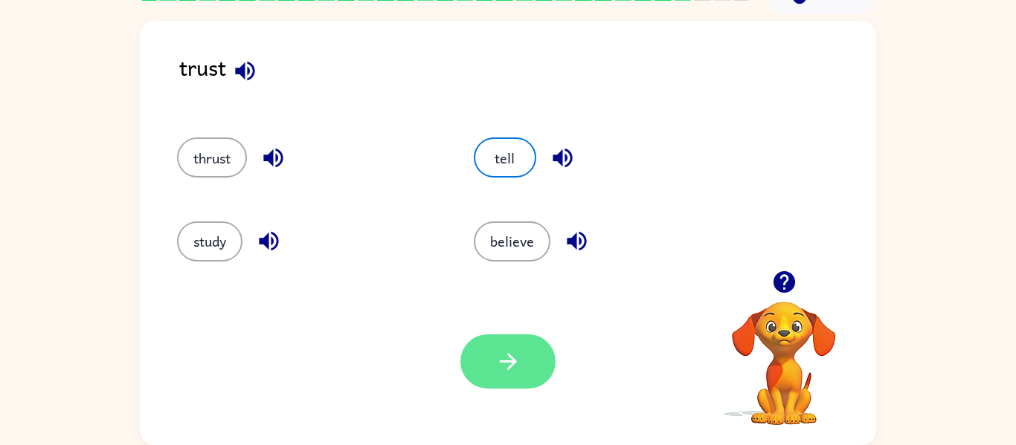
click at [499, 357] on icon "button" at bounding box center [508, 362] width 26 height 26
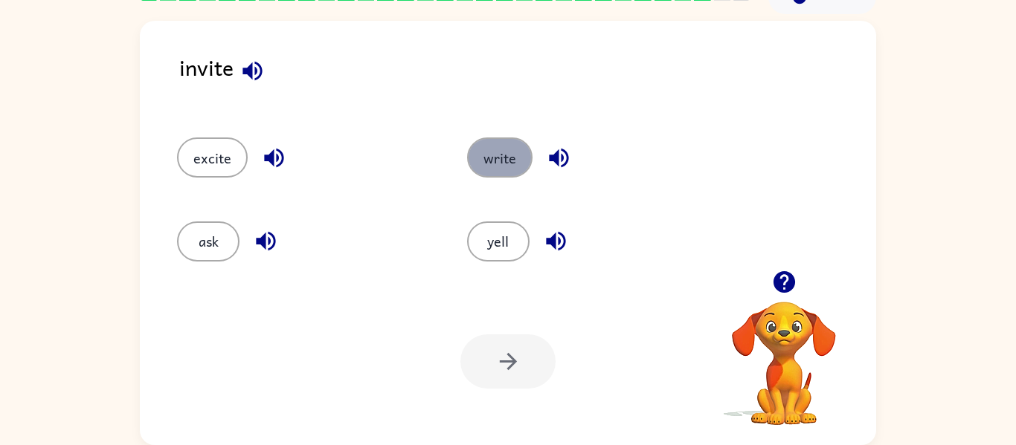
click at [485, 175] on button "write" at bounding box center [499, 158] width 65 height 40
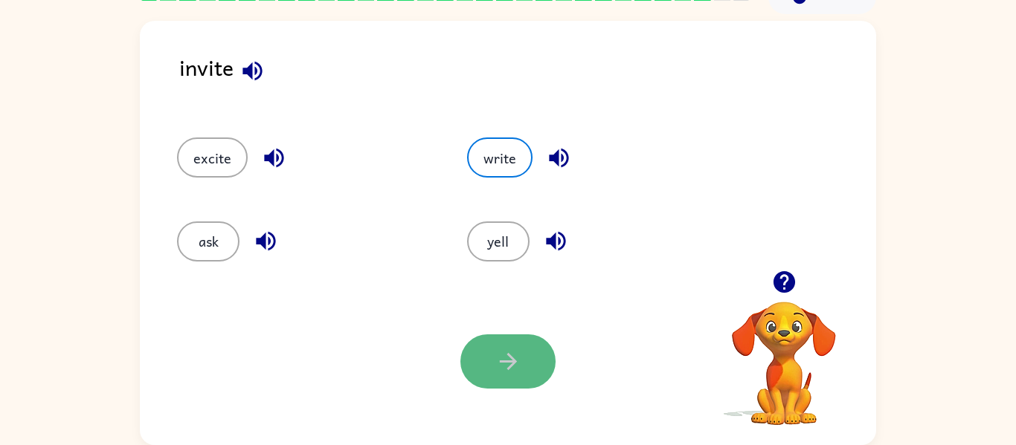
click at [541, 349] on button "button" at bounding box center [507, 362] width 95 height 54
